Goal: Task Accomplishment & Management: Use online tool/utility

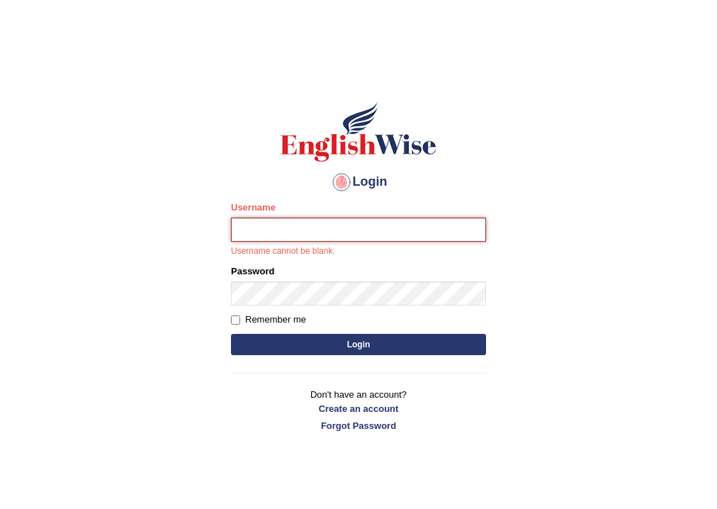
drag, startPoint x: 0, startPoint y: 0, endPoint x: 331, endPoint y: 218, distance: 396.8
click at [331, 218] on input "Username" at bounding box center [358, 229] width 255 height 24
type input "habeeb_parramatta"
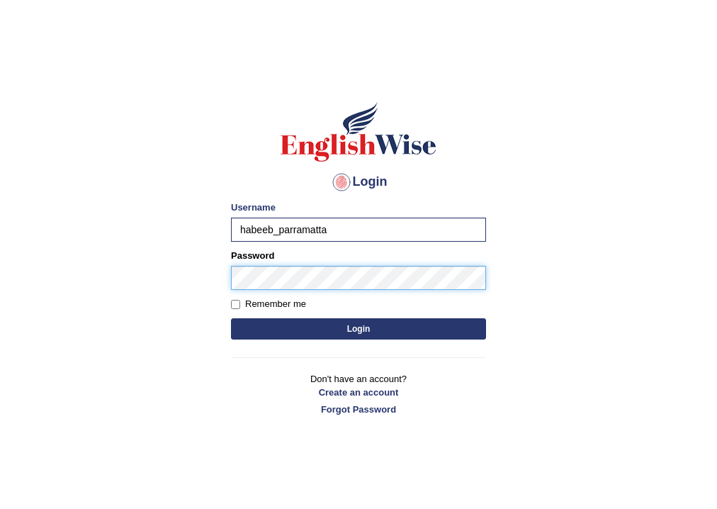
click at [231, 318] on button "Login" at bounding box center [358, 328] width 255 height 21
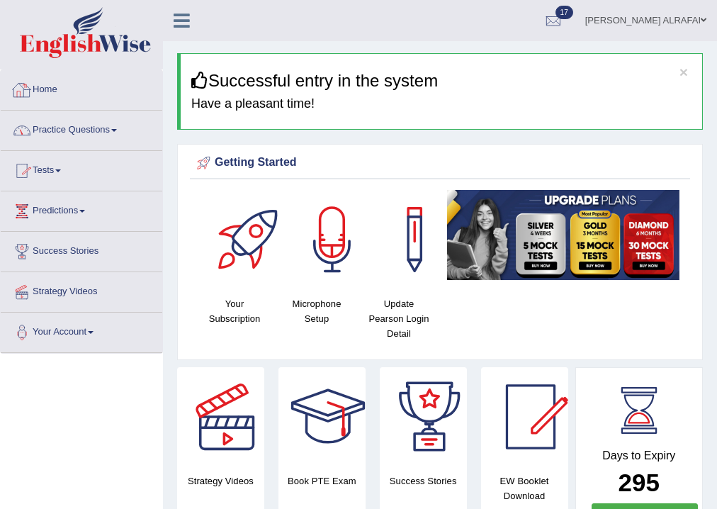
click at [101, 126] on link "Practice Questions" at bounding box center [81, 127] width 161 height 35
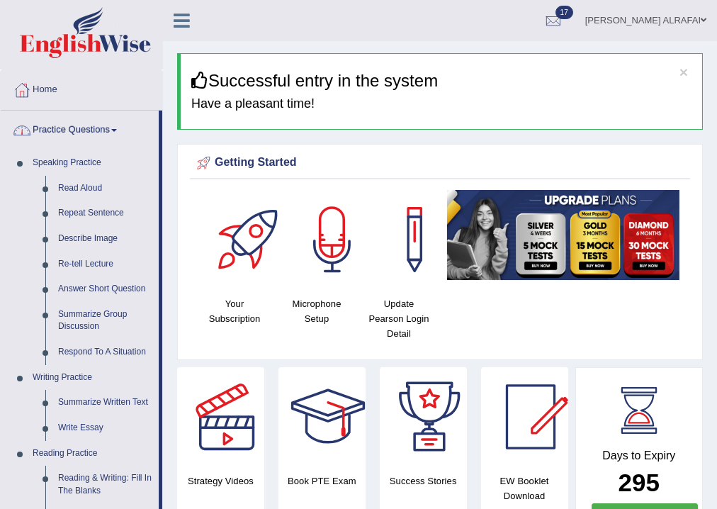
click at [99, 133] on link "Practice Questions" at bounding box center [80, 127] width 158 height 35
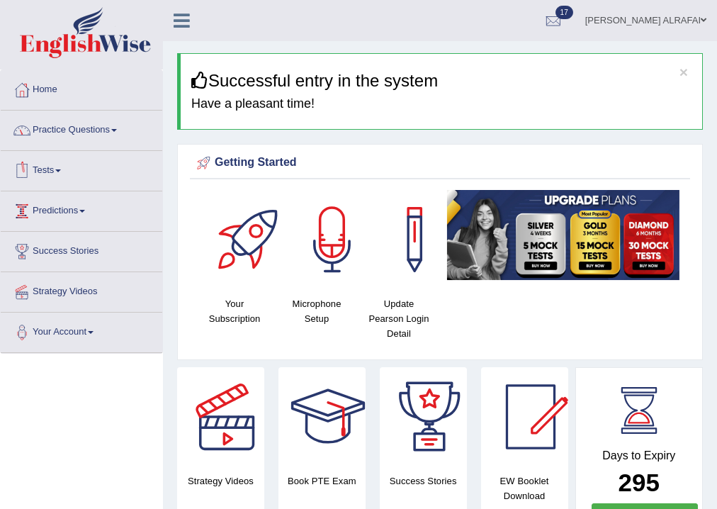
click at [50, 170] on link "Tests" at bounding box center [81, 168] width 161 height 35
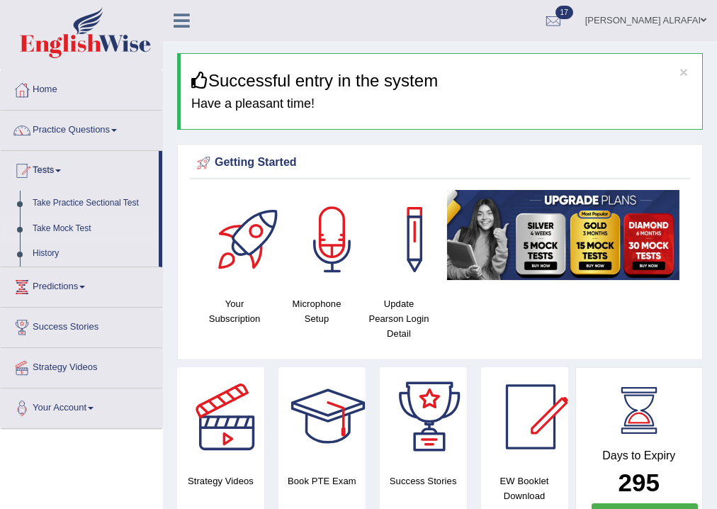
click at [71, 228] on link "Take Mock Test" at bounding box center [92, 228] width 132 height 25
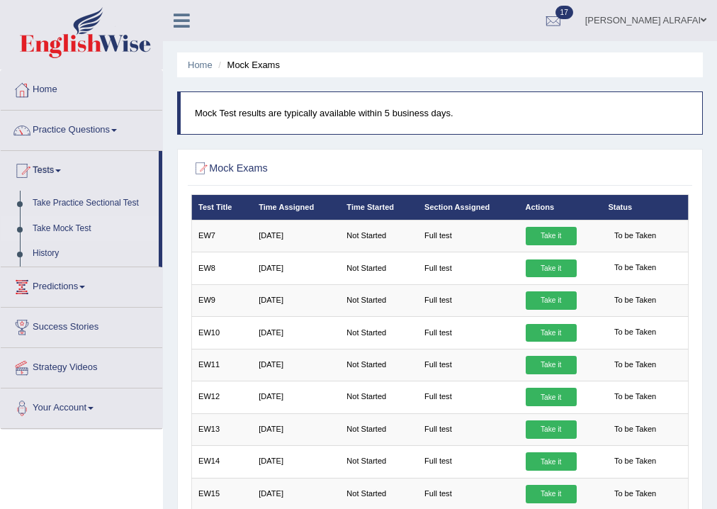
click at [71, 226] on link "Take Mock Test" at bounding box center [92, 228] width 132 height 25
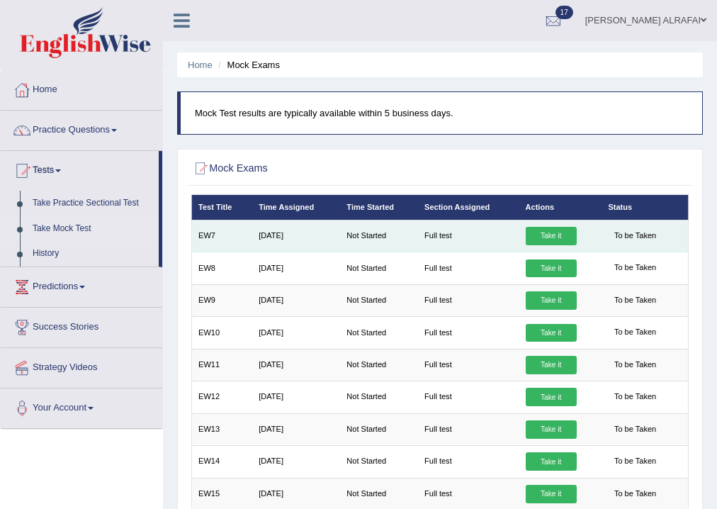
click at [567, 235] on link "Take it" at bounding box center [551, 236] width 51 height 18
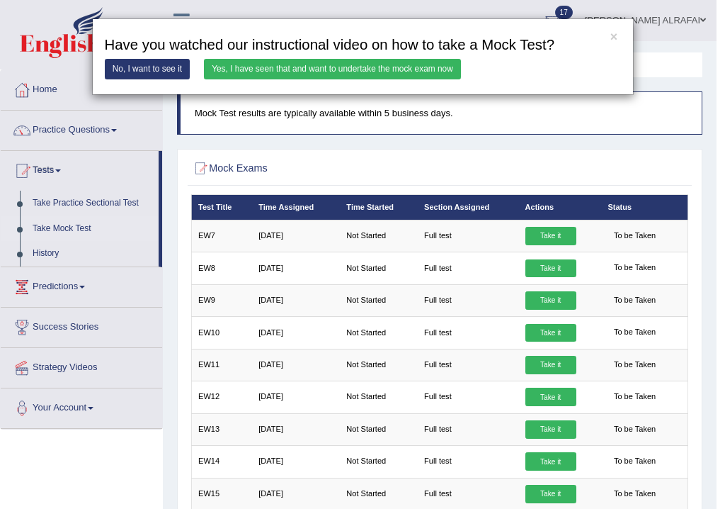
click at [335, 64] on link "Yes, I have seen that and want to undertake the mock exam now" at bounding box center [332, 69] width 257 height 21
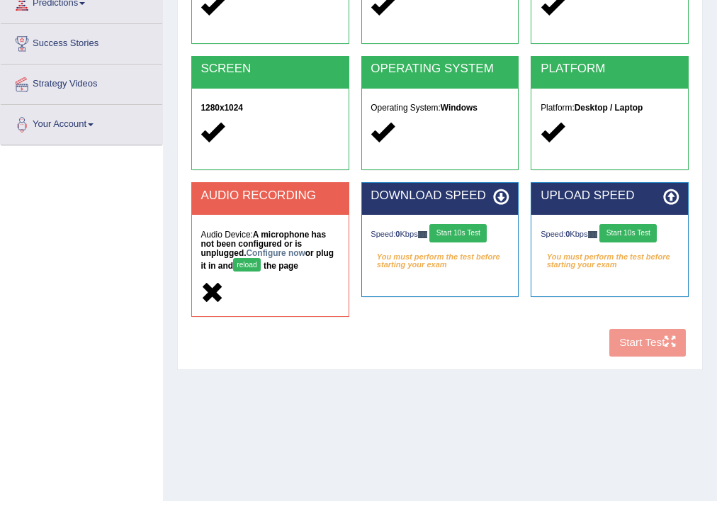
scroll to position [235, 0]
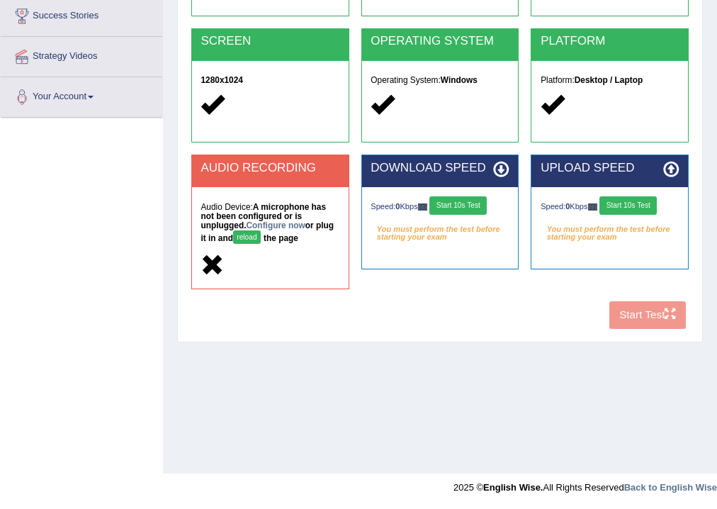
click at [466, 200] on button "Start 10s Test" at bounding box center [457, 205] width 57 height 18
click at [249, 233] on button "reload" at bounding box center [247, 236] width 28 height 13
click at [246, 229] on strong "A microphone has not been configured or is unplugged. Configure now or plug it …" at bounding box center [266, 222] width 133 height 41
click at [246, 230] on button "reload" at bounding box center [247, 236] width 28 height 13
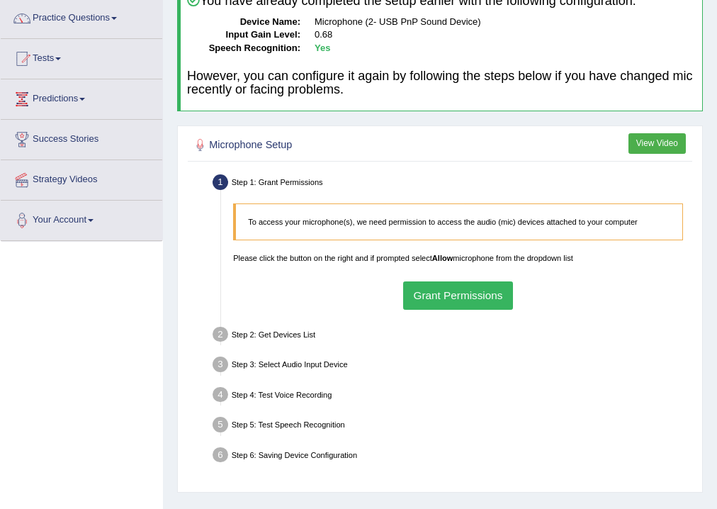
scroll to position [227, 0]
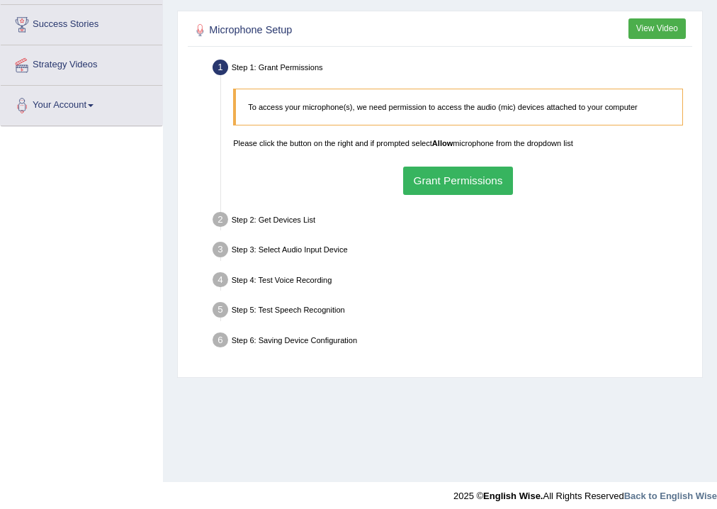
click at [465, 181] on button "Grant Permissions" at bounding box center [458, 180] width 110 height 28
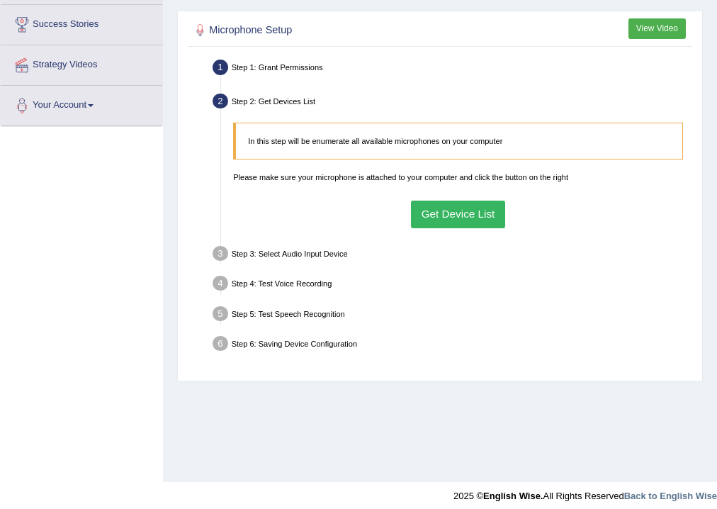
click at [463, 209] on button "Get Device List" at bounding box center [458, 214] width 94 height 28
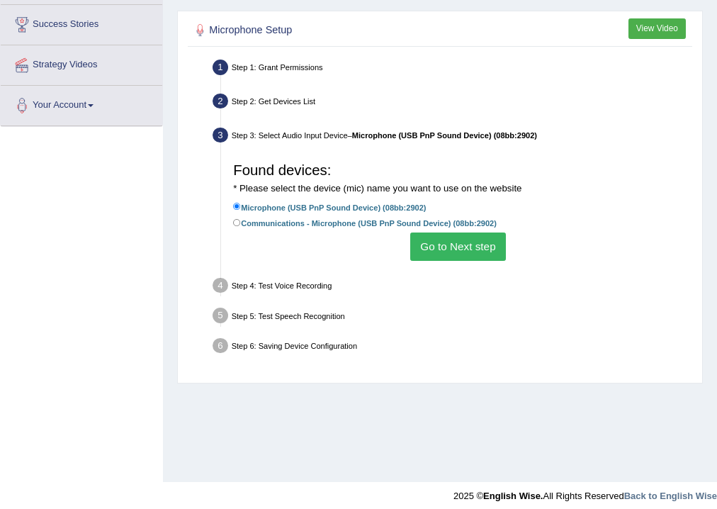
click at [446, 244] on button "Go to Next step" at bounding box center [458, 246] width 96 height 28
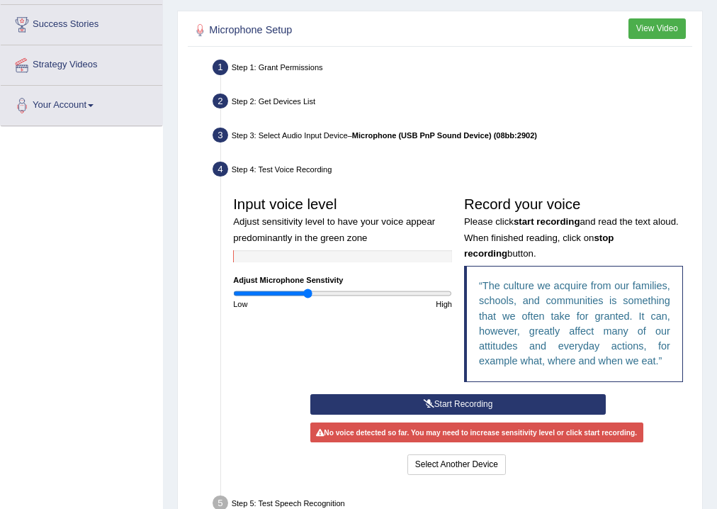
scroll to position [331, 0]
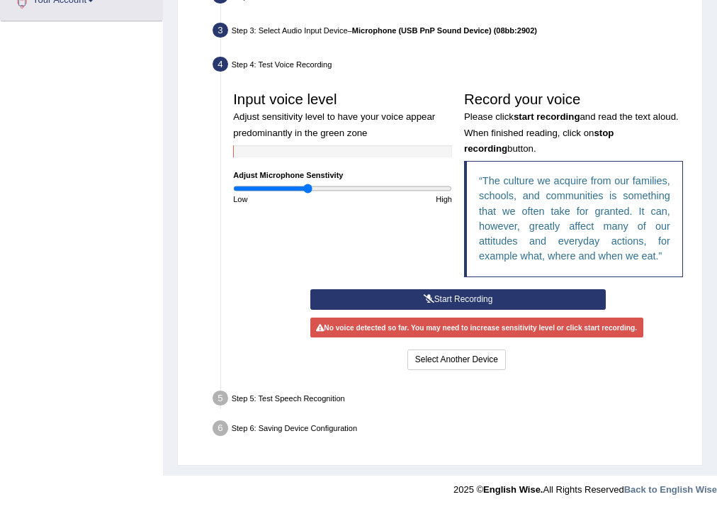
click at [448, 297] on button "Start Recording" at bounding box center [457, 299] width 295 height 21
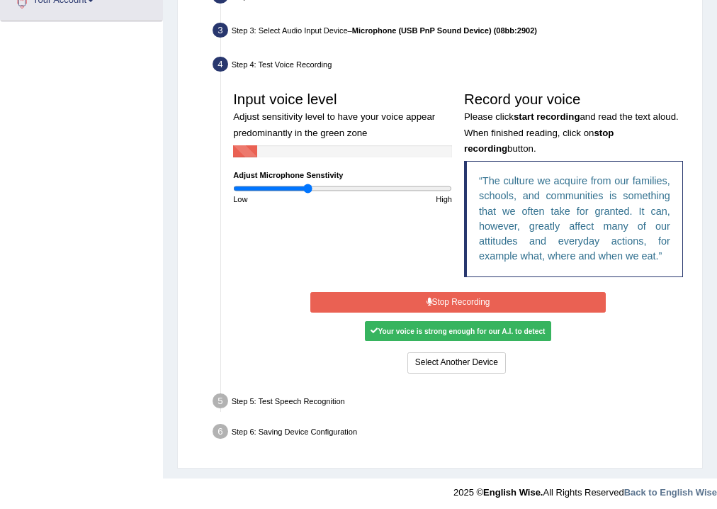
click at [448, 292] on button "Stop Recording" at bounding box center [457, 302] width 295 height 21
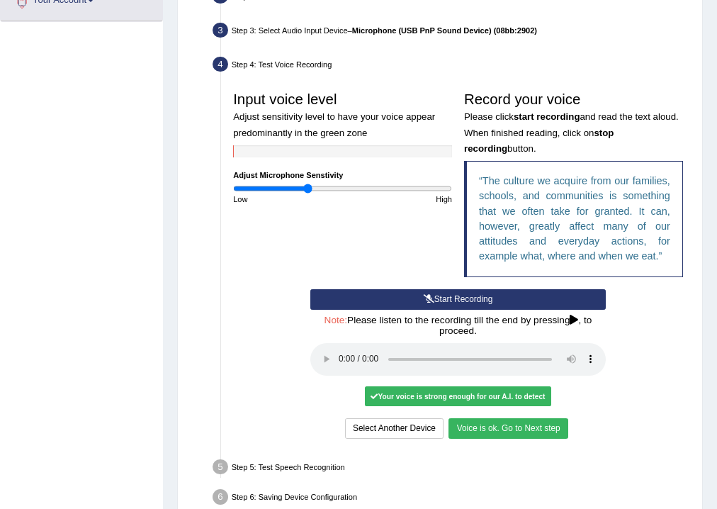
click at [526, 429] on button "Voice is ok. Go to Next step" at bounding box center [507, 428] width 119 height 21
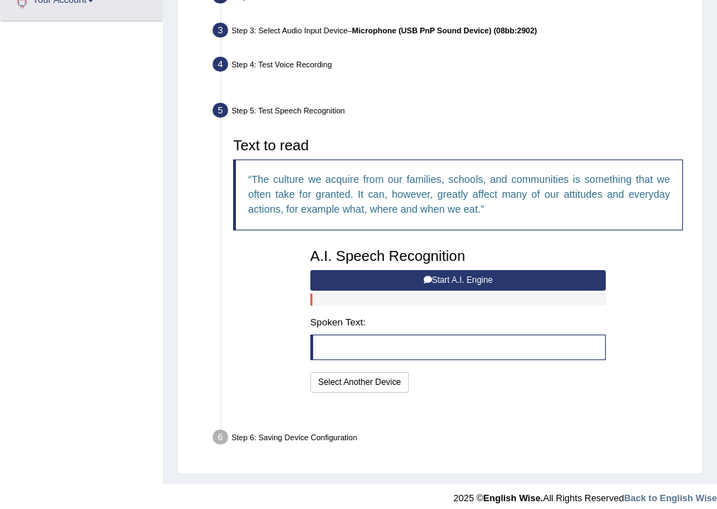
scroll to position [312, 0]
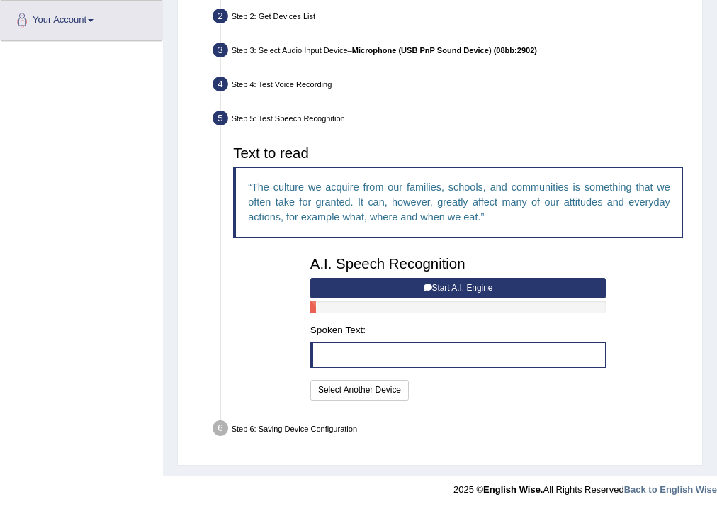
click at [433, 288] on button "Start A.I. Engine" at bounding box center [457, 288] width 295 height 21
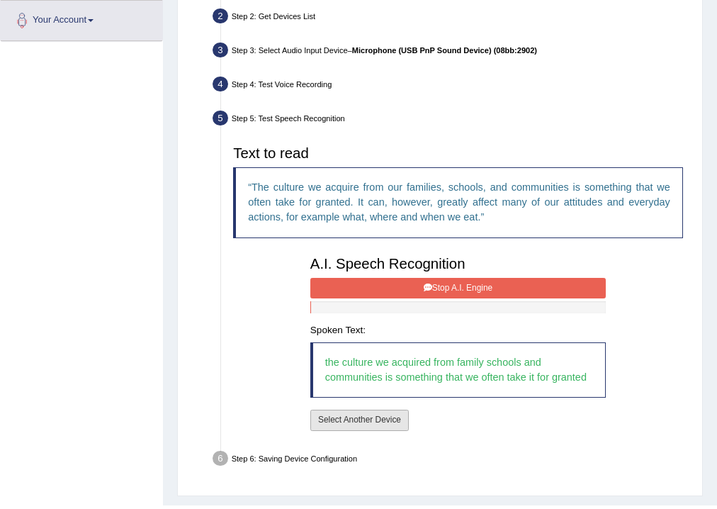
drag, startPoint x: 349, startPoint y: 419, endPoint x: 553, endPoint y: 295, distance: 238.7
click at [561, 300] on div "A.I. Speech Recognition Start A.I. Engine Stop A.I. Engine Note: Please listen …" at bounding box center [457, 341] width 307 height 183
click at [553, 295] on button "Stop A.I. Engine" at bounding box center [457, 288] width 295 height 21
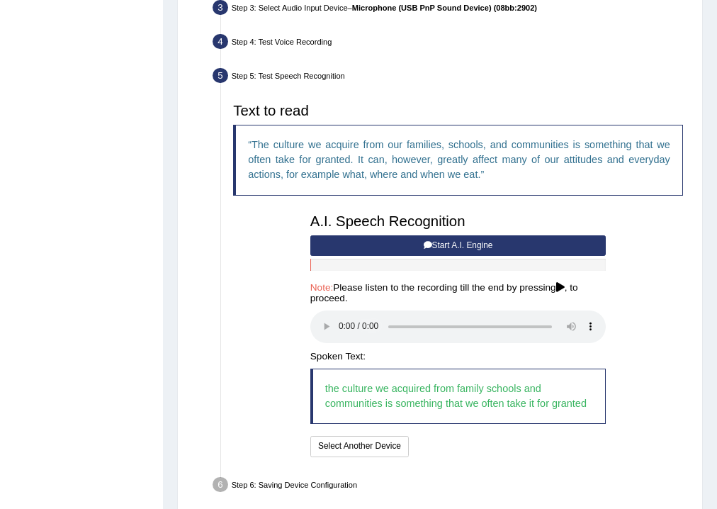
scroll to position [412, 0]
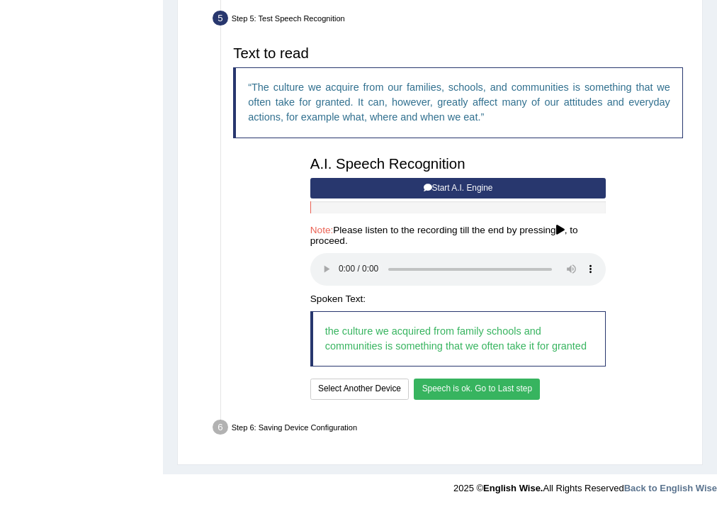
click at [492, 397] on button "Speech is ok. Go to Last step" at bounding box center [477, 388] width 126 height 21
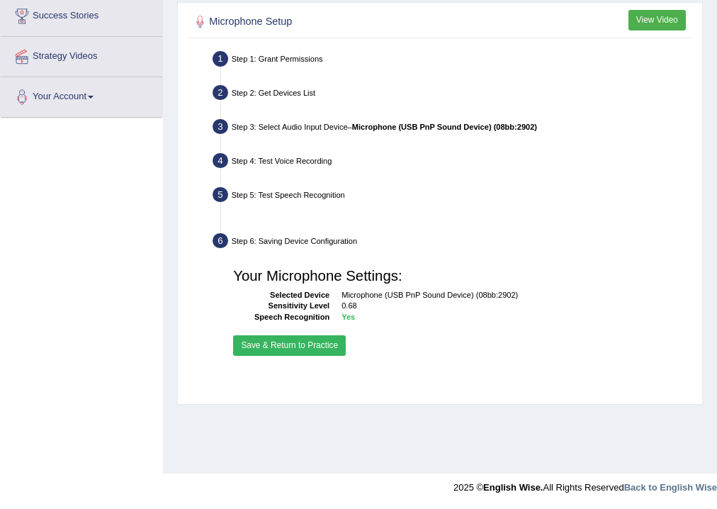
scroll to position [235, 0]
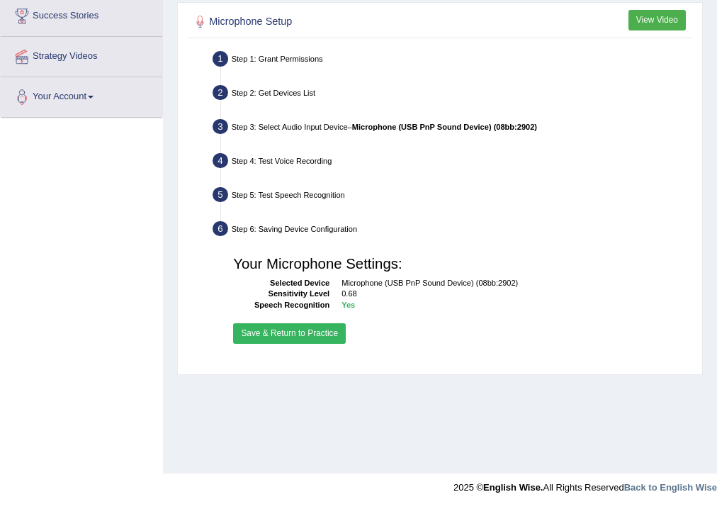
click at [295, 335] on button "Save & Return to Practice" at bounding box center [289, 333] width 113 height 21
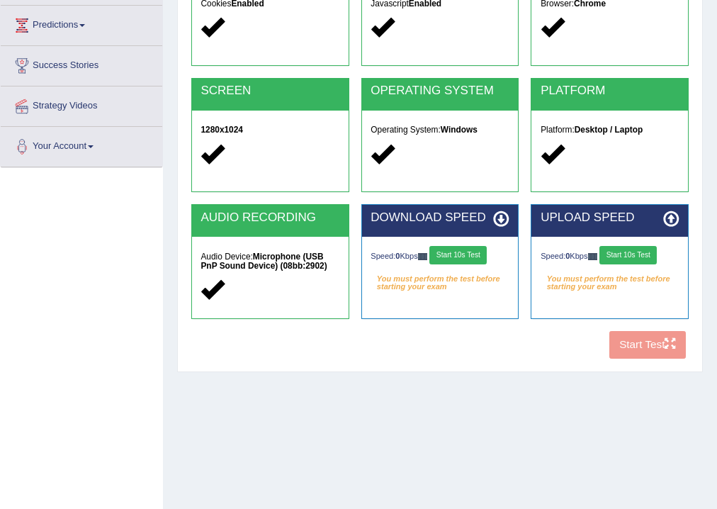
scroll to position [227, 0]
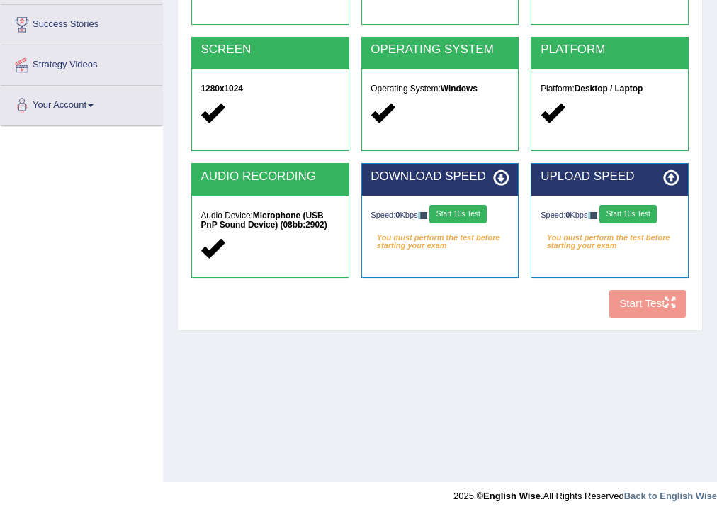
click at [482, 218] on button "Start 10s Test" at bounding box center [457, 214] width 57 height 18
click at [639, 212] on button "Start 10s Test" at bounding box center [627, 214] width 57 height 18
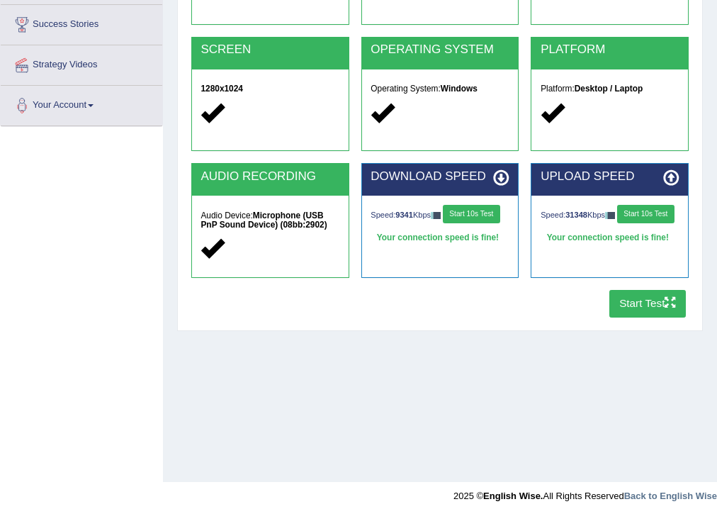
click at [472, 217] on button "Start 10s Test" at bounding box center [471, 214] width 57 height 18
